Goal: Task Accomplishment & Management: Manage account settings

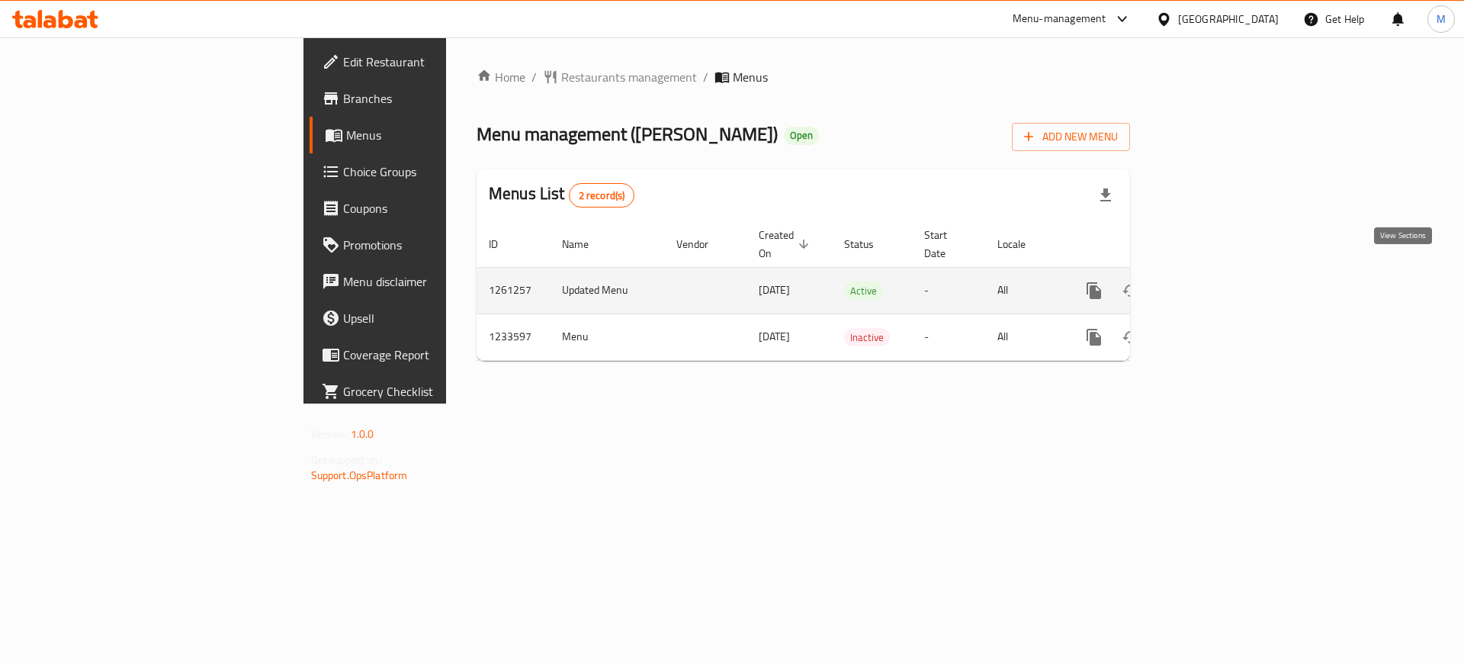
click at [1214, 281] on icon "enhanced table" at bounding box center [1204, 290] width 18 height 18
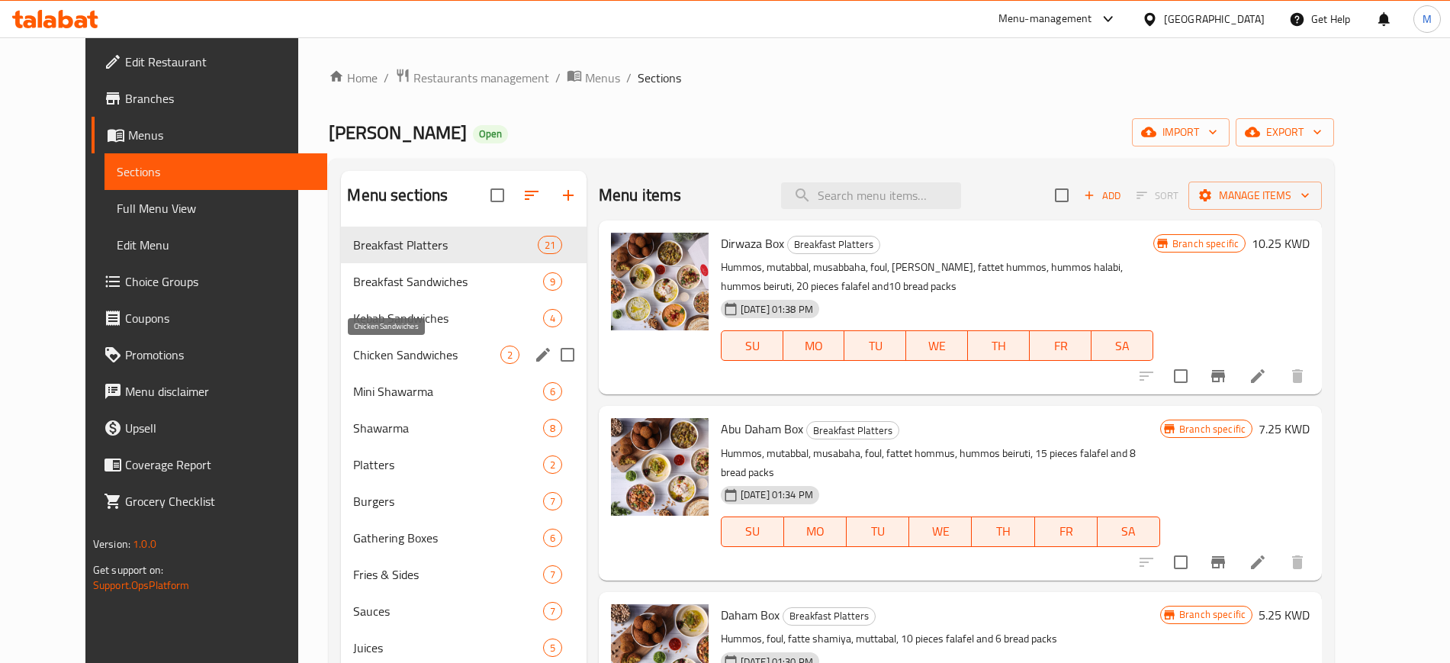
click at [374, 346] on span "Chicken Sandwiches" at bounding box center [426, 355] width 146 height 18
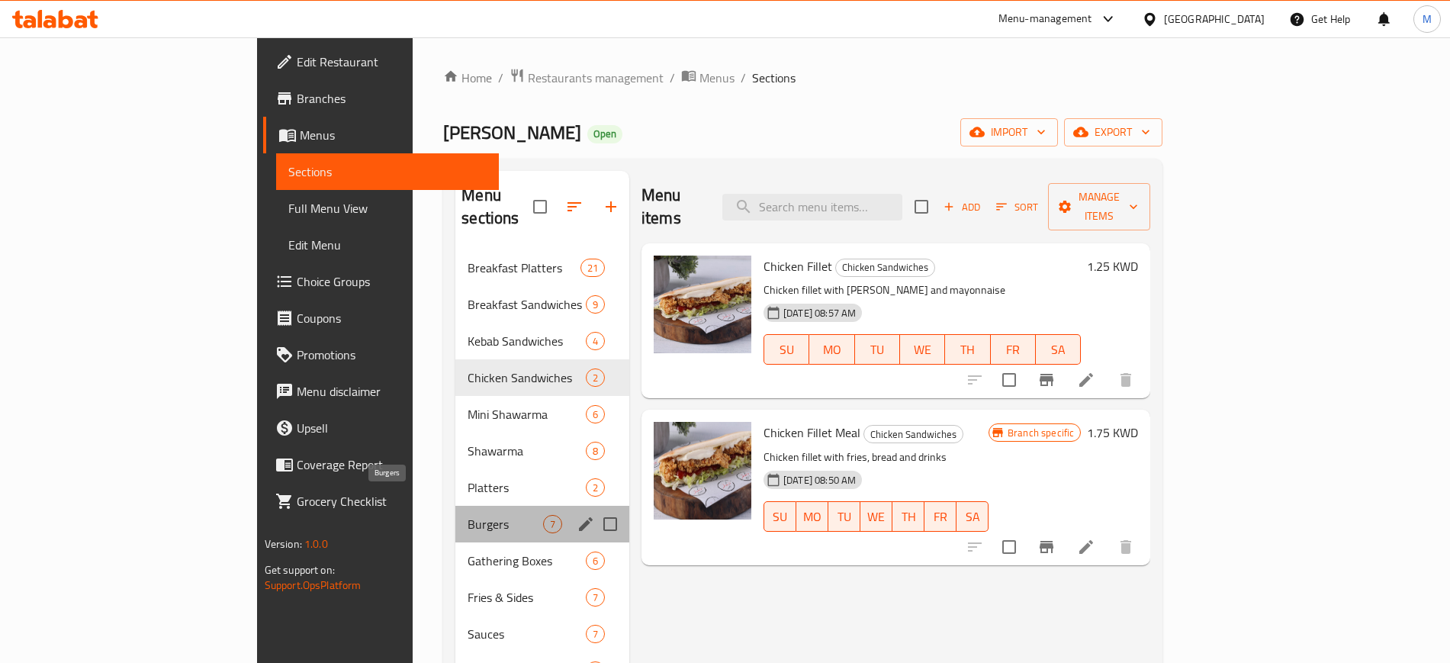
click at [468, 515] on span "Burgers" at bounding box center [506, 524] width 76 height 18
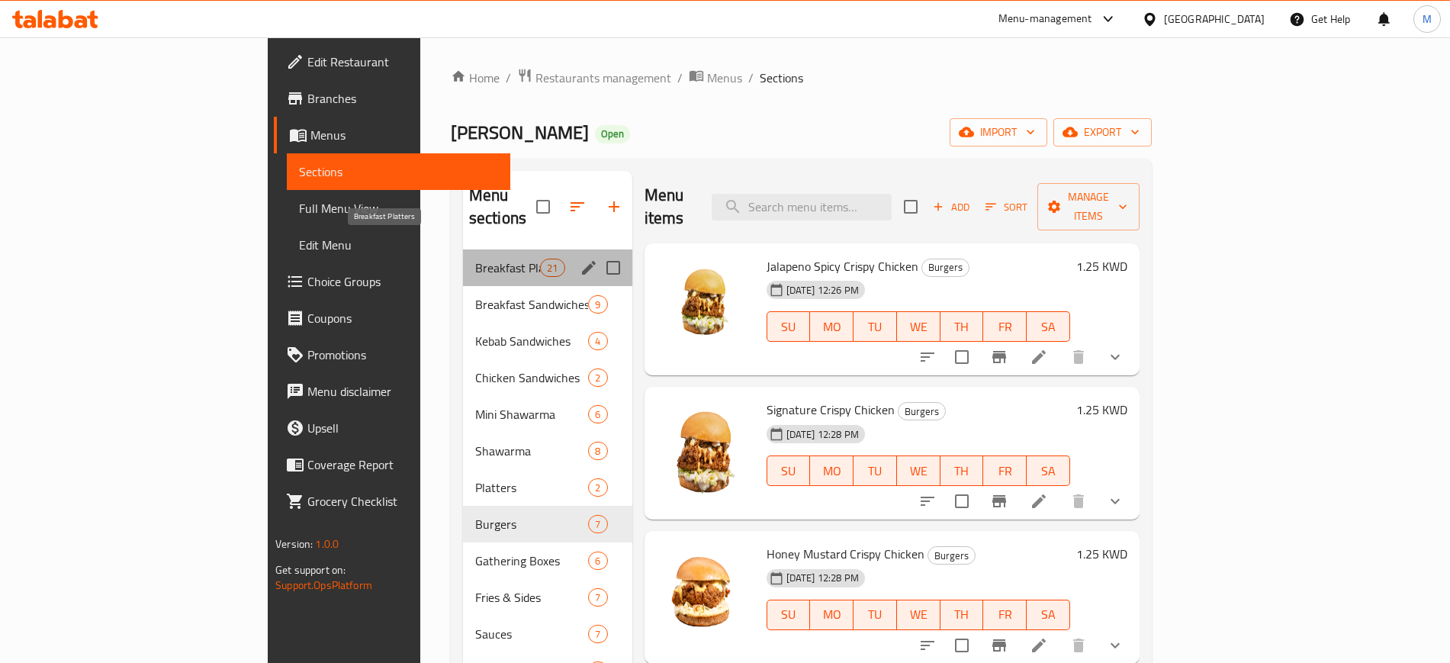
click at [475, 259] on span "Breakfast Platters" at bounding box center [507, 268] width 65 height 18
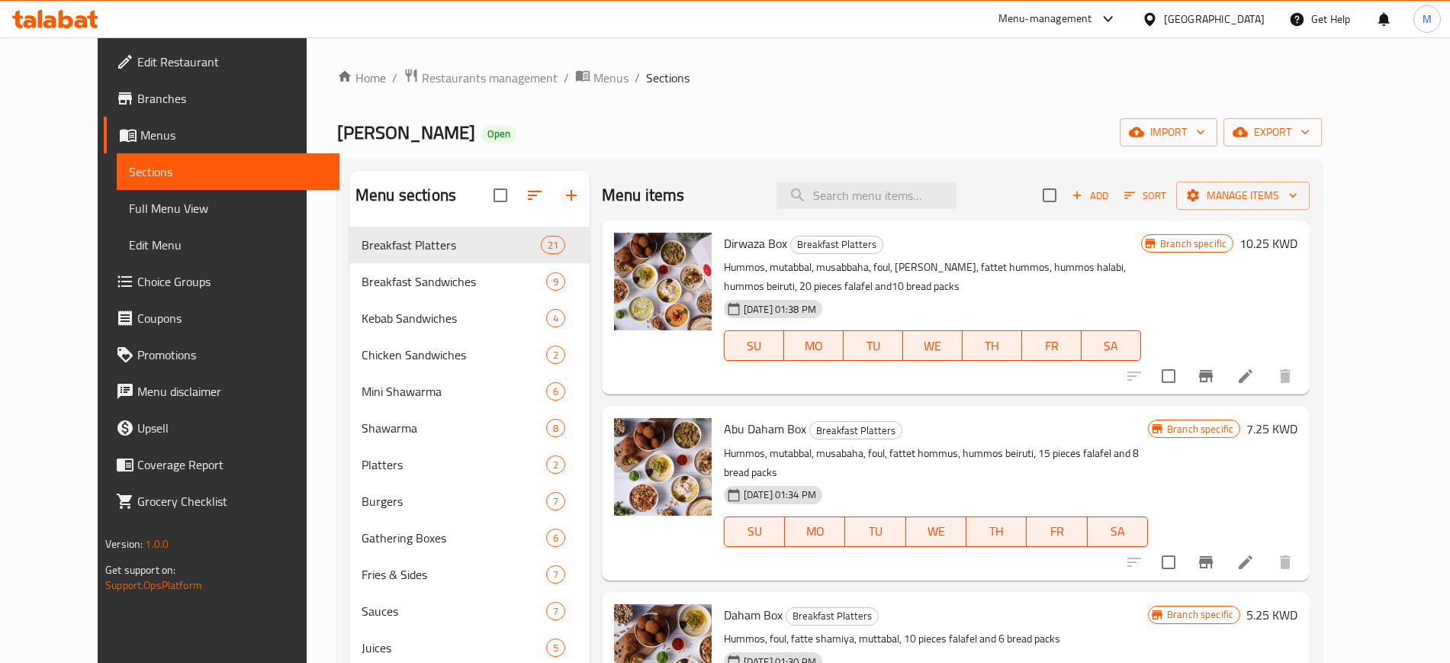
click at [490, 121] on div "Abu Daham Open import export" at bounding box center [829, 132] width 985 height 28
click at [50, 19] on icon at bounding box center [55, 19] width 86 height 18
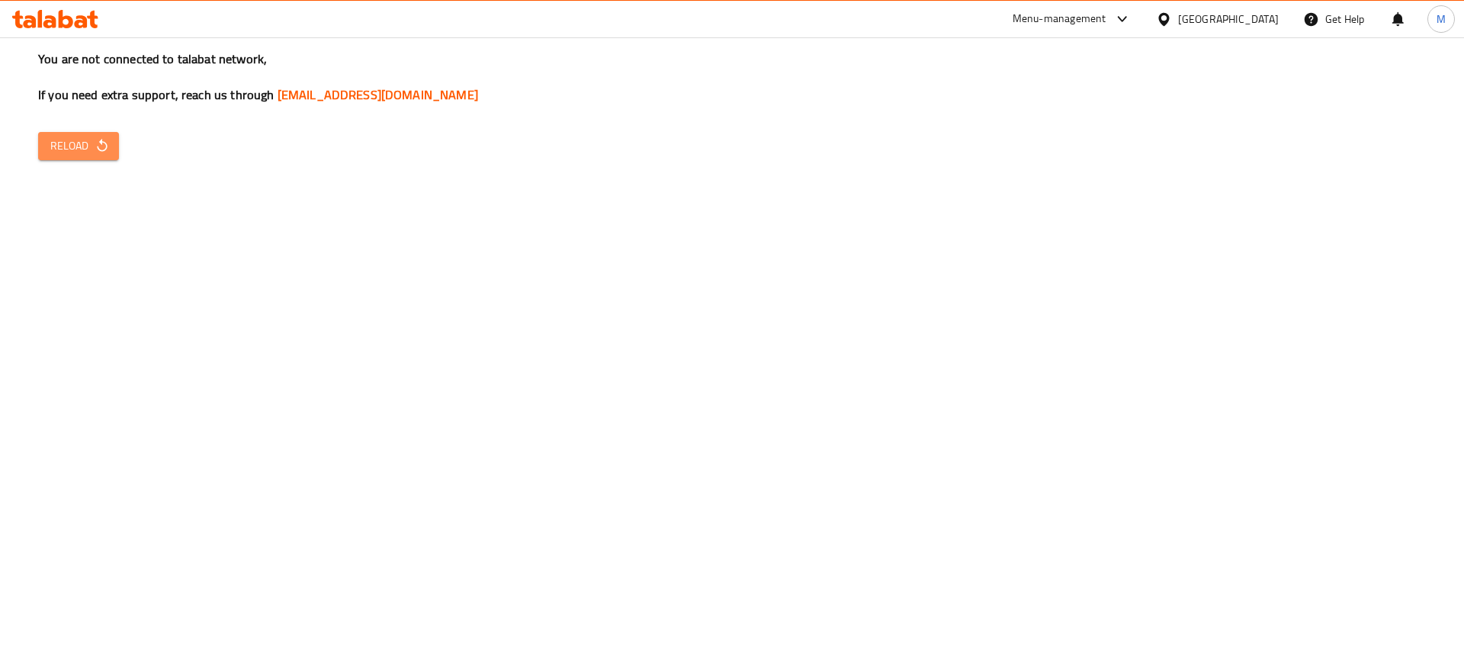
click at [92, 132] on button "Reload" at bounding box center [78, 146] width 81 height 28
click at [82, 152] on span "Reload" at bounding box center [78, 146] width 56 height 19
click at [91, 8] on div at bounding box center [55, 19] width 111 height 31
click at [70, 23] on icon at bounding box center [66, 19] width 14 height 18
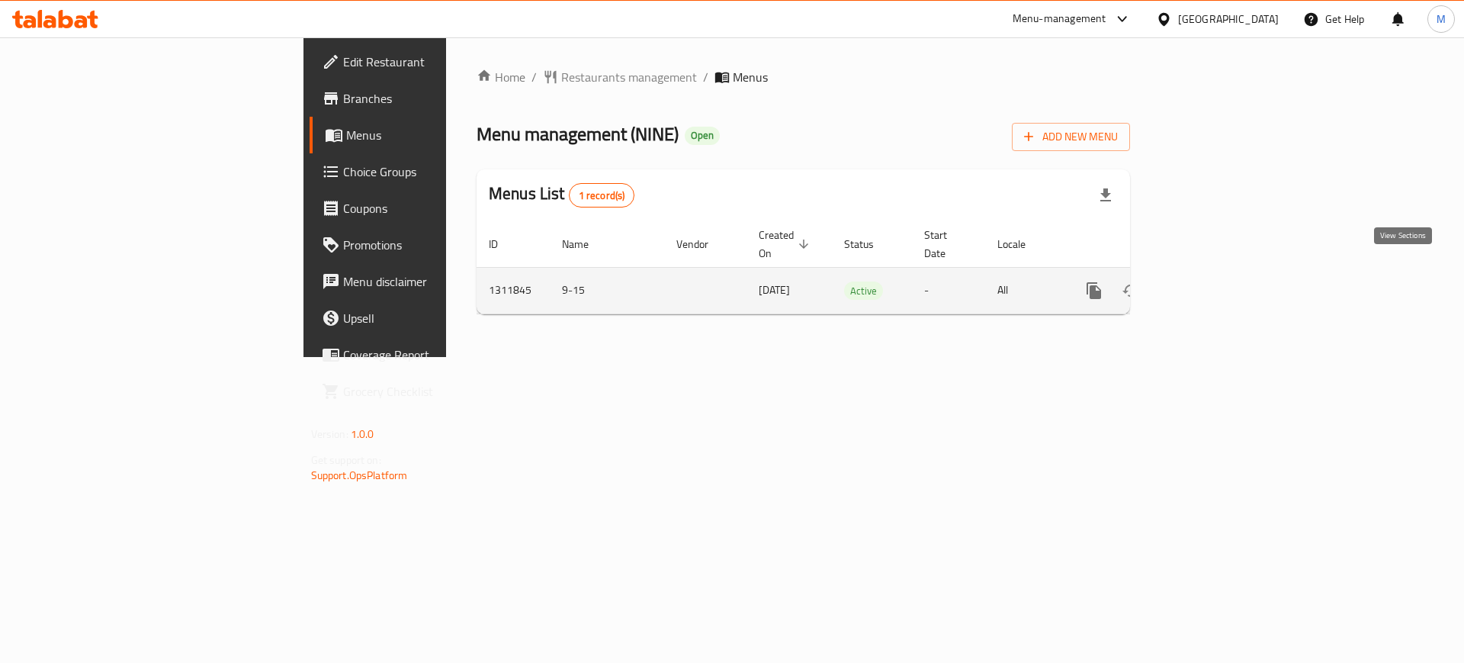
click at [1211, 284] on icon "enhanced table" at bounding box center [1205, 291] width 14 height 14
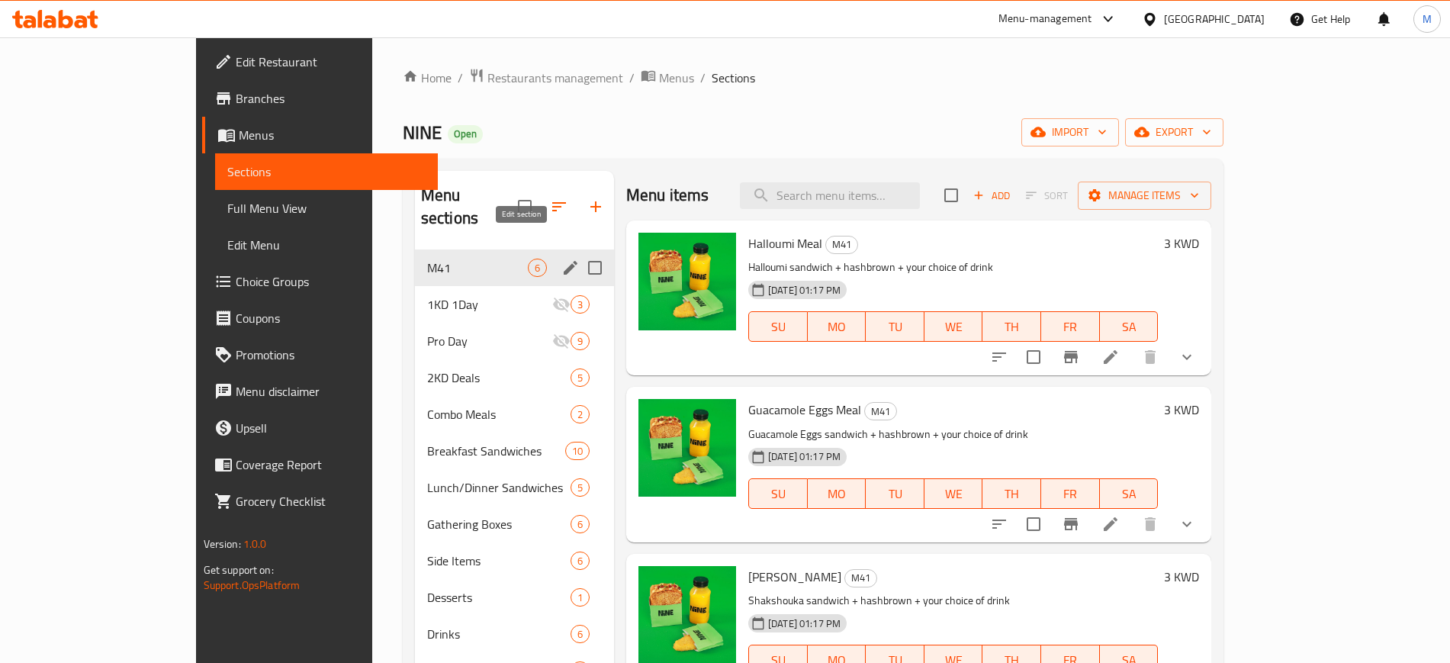
click at [564, 261] on icon "edit" at bounding box center [571, 268] width 14 height 14
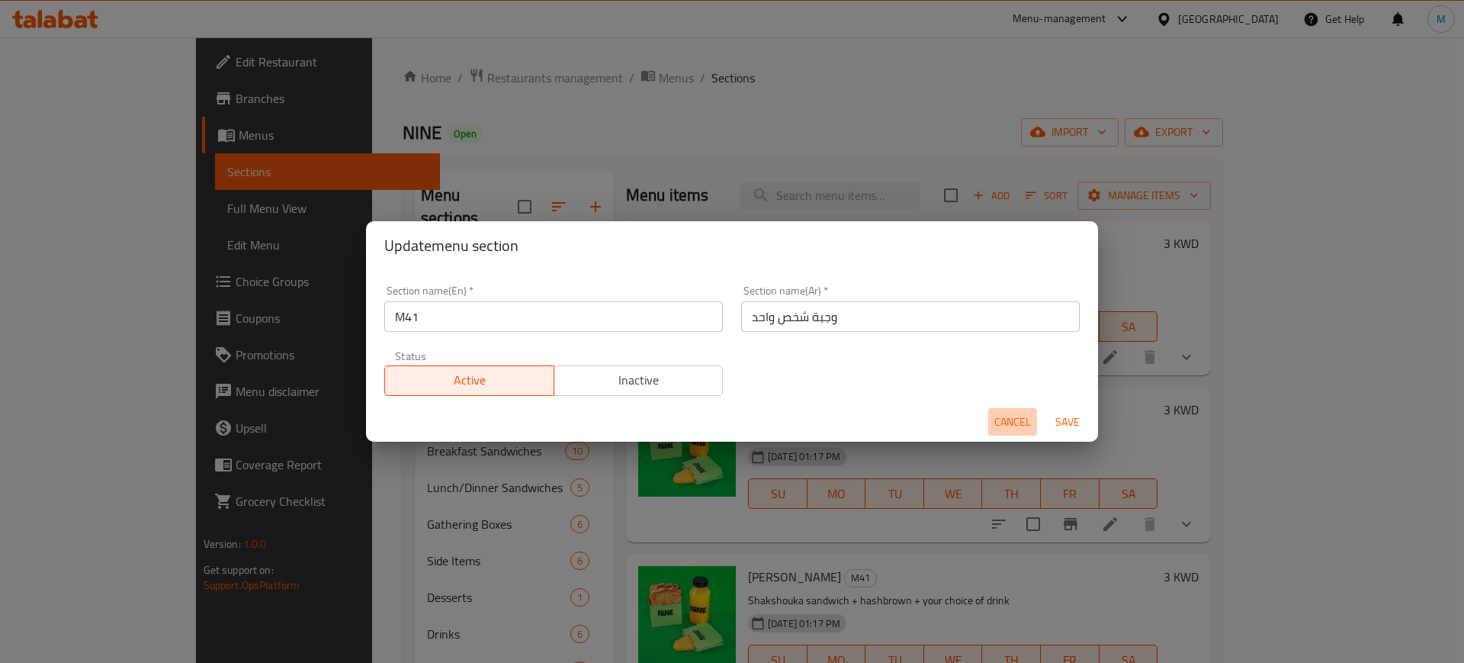
click at [1014, 422] on span "Cancel" at bounding box center [1013, 422] width 37 height 19
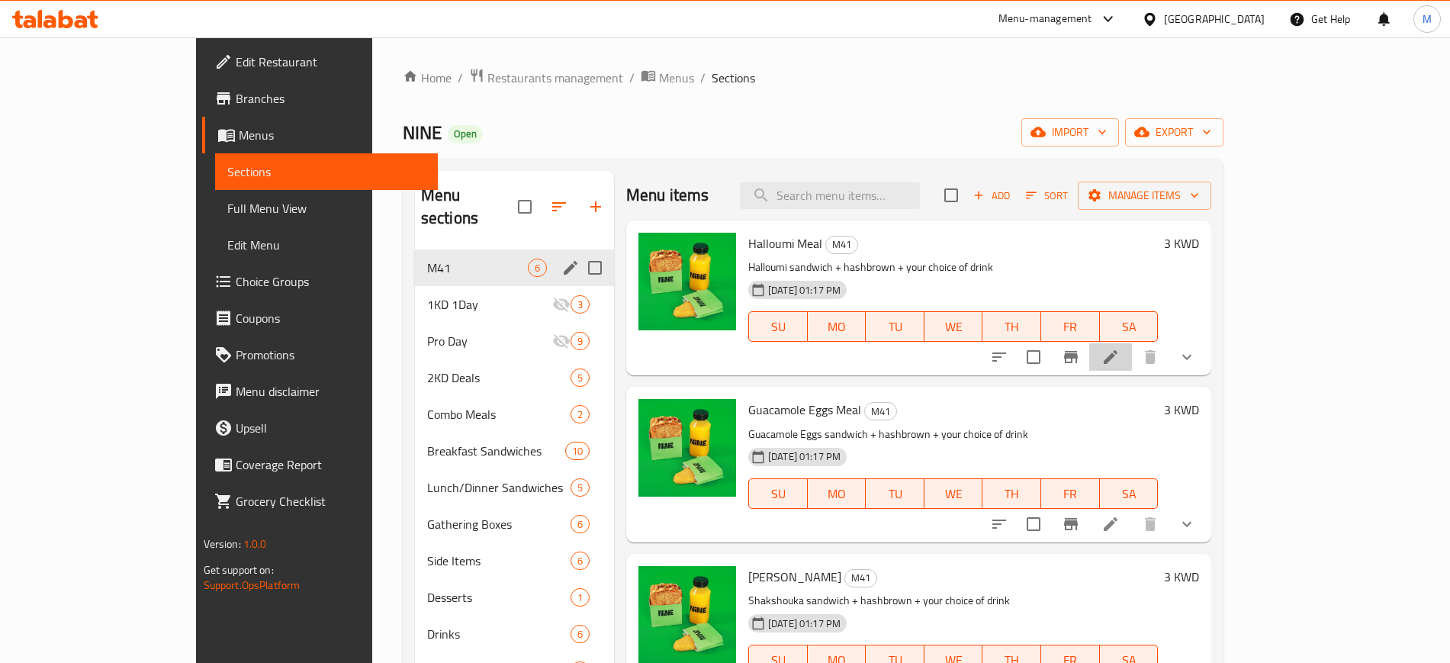
click at [1132, 365] on li at bounding box center [1110, 356] width 43 height 27
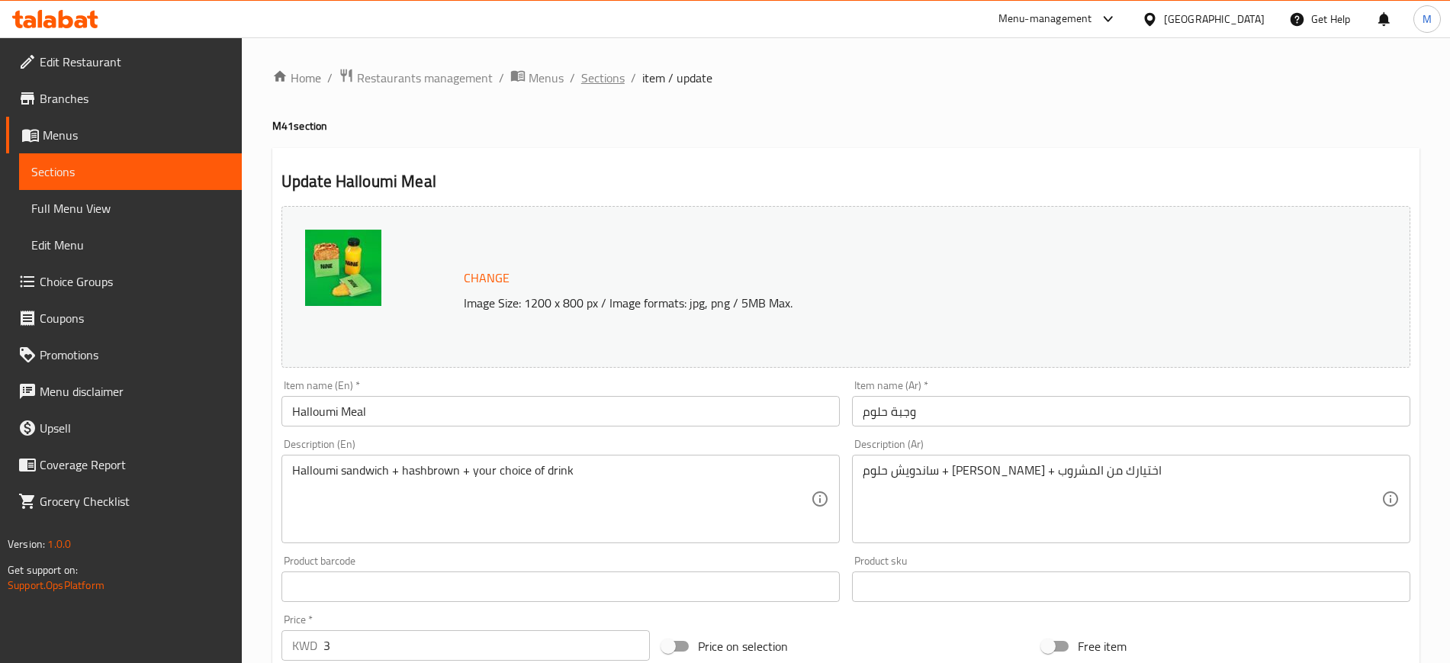
click at [603, 75] on span "Sections" at bounding box center [602, 78] width 43 height 18
